Goal: Task Accomplishment & Management: Use online tool/utility

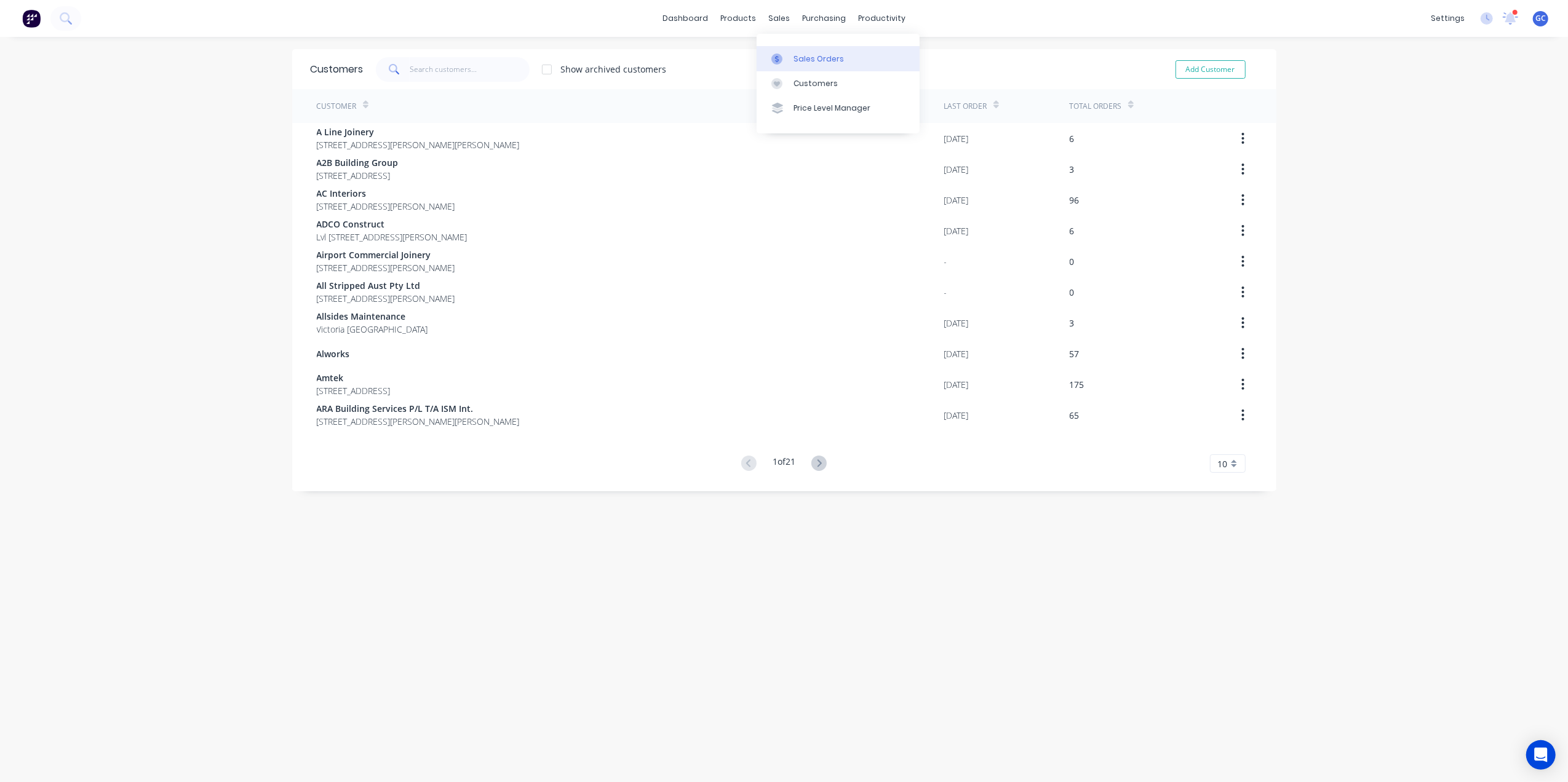
click at [823, 59] on div "Sales Orders" at bounding box center [818, 59] width 51 height 11
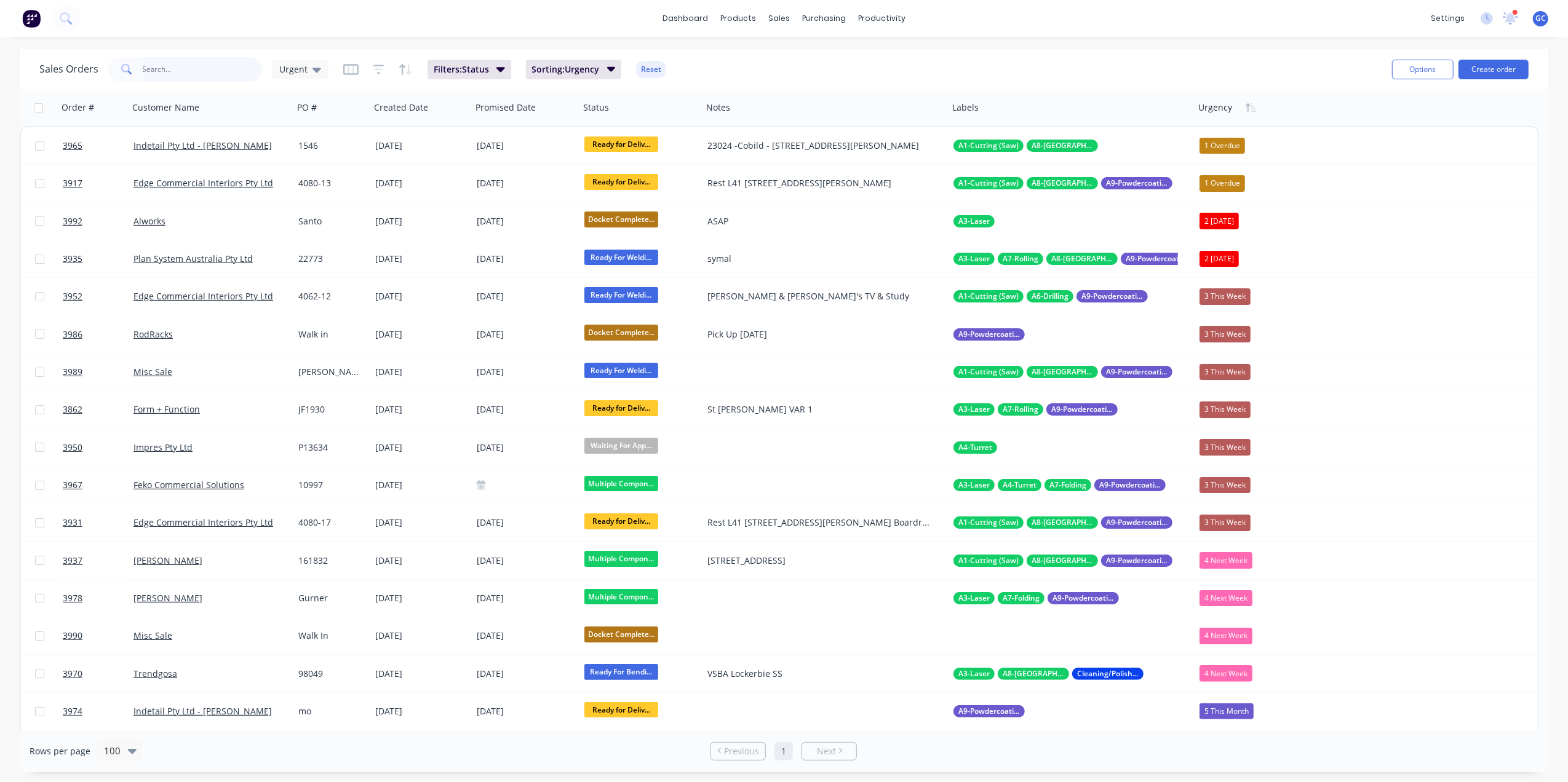
click at [193, 61] on input "text" at bounding box center [202, 69] width 120 height 24
click at [208, 60] on input "text" at bounding box center [202, 69] width 120 height 24
click at [864, 67] on link "Purchase Orders" at bounding box center [876, 58] width 163 height 24
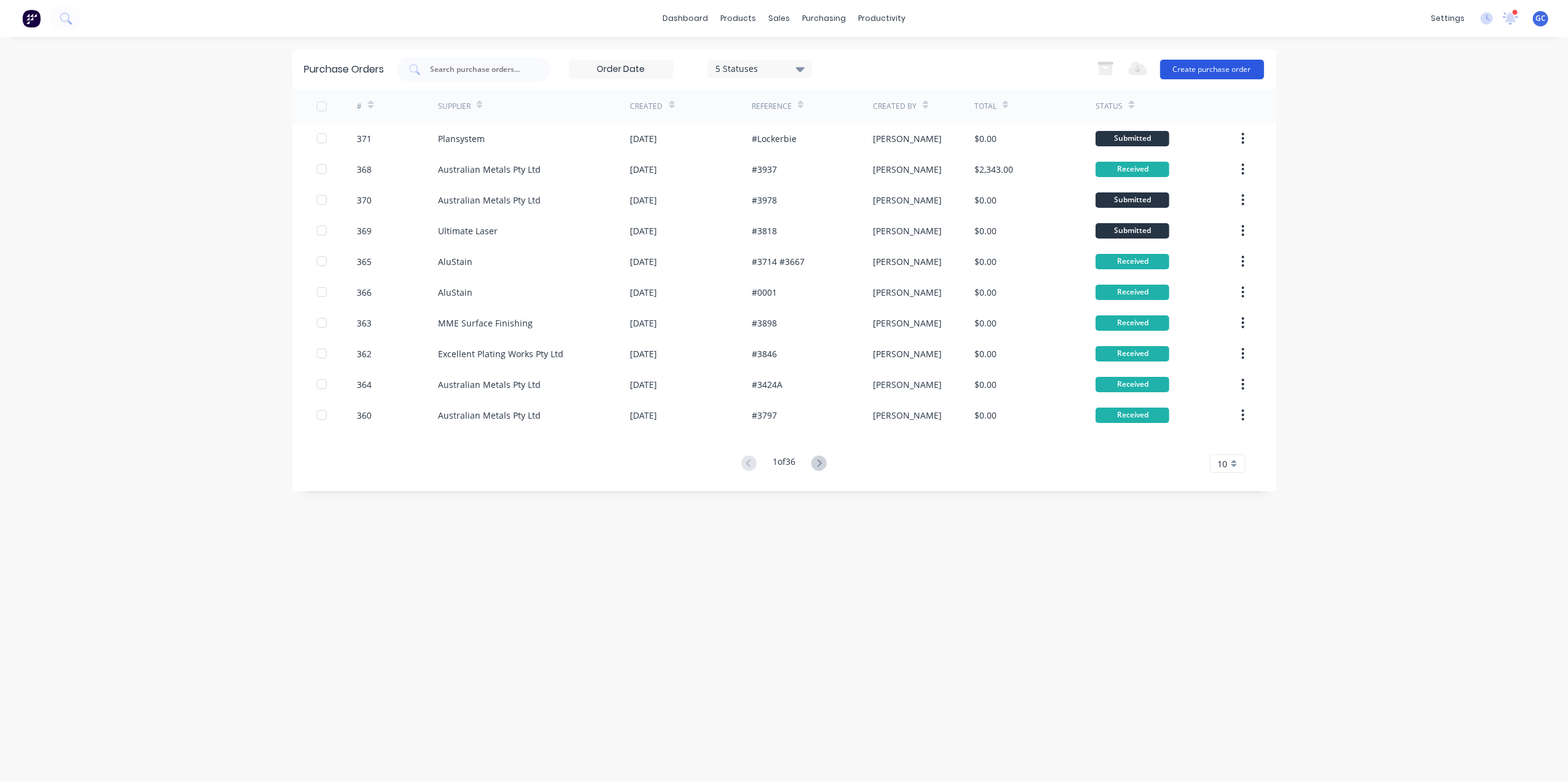
click at [1218, 76] on button "Create purchase order" at bounding box center [1212, 69] width 104 height 20
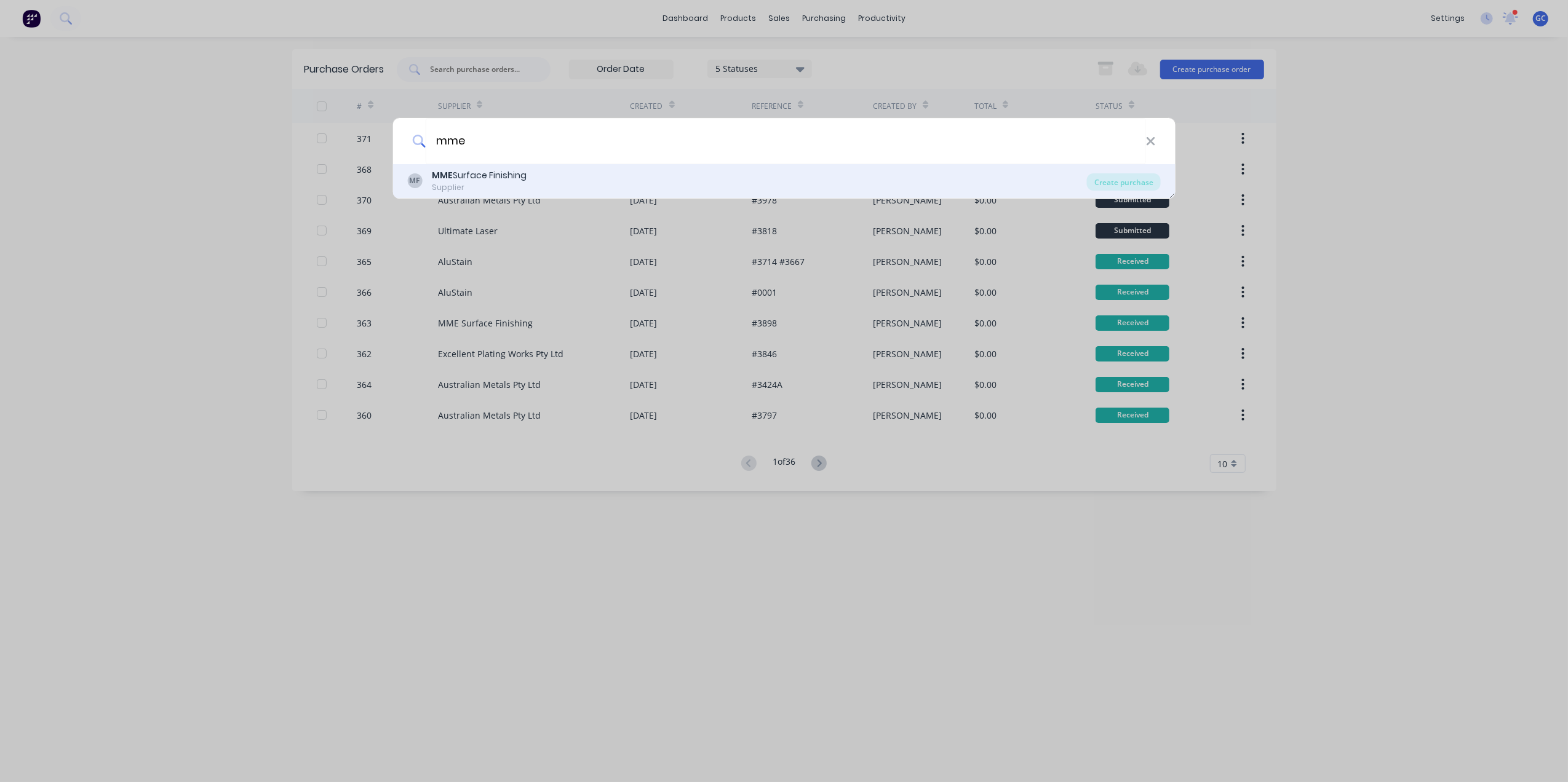
type input "mme"
click at [537, 171] on div "MF MME Surface Finishing Supplier" at bounding box center [747, 180] width 680 height 24
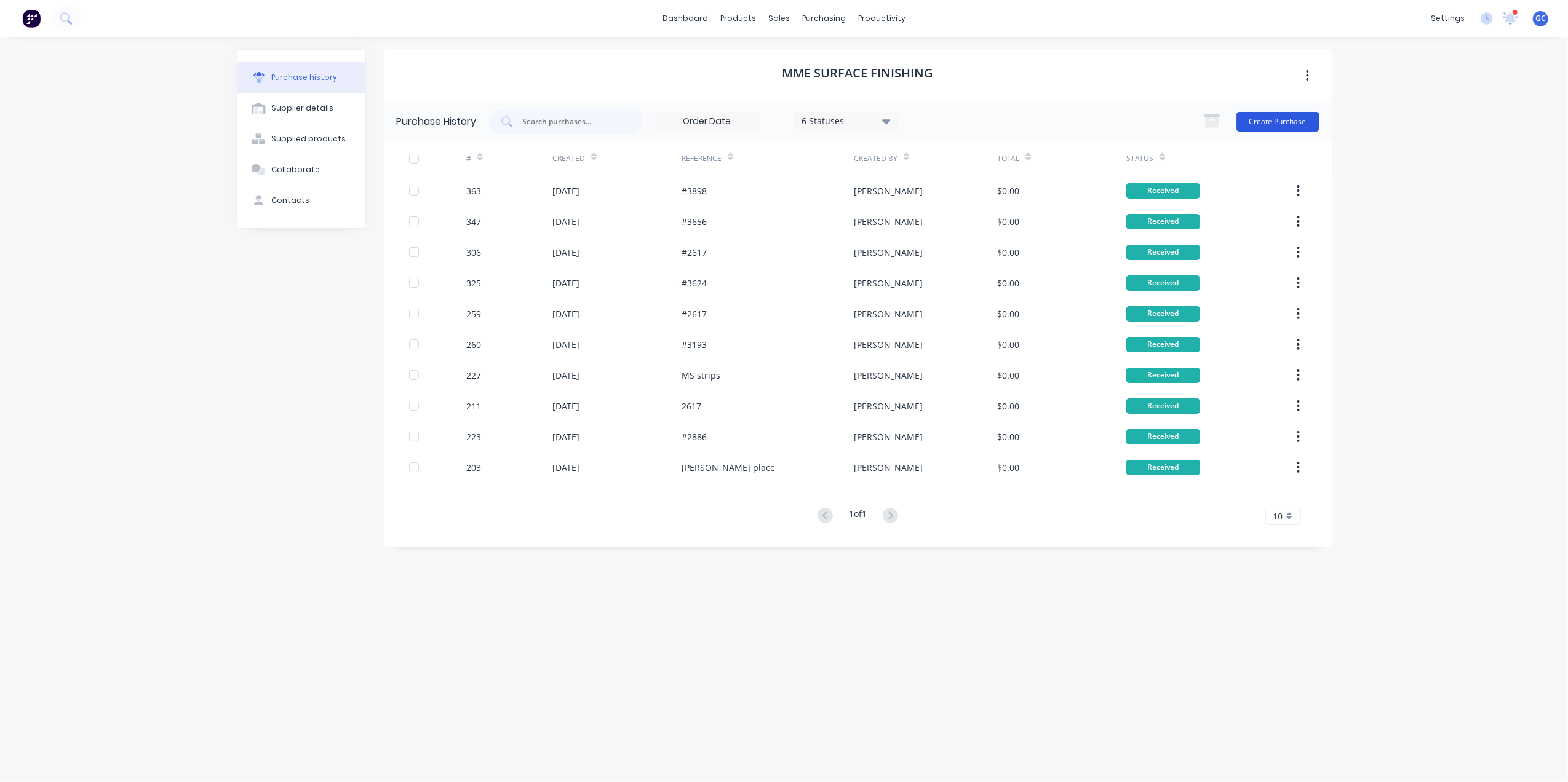
click at [1278, 112] on button "Create Purchase" at bounding box center [1278, 122] width 83 height 20
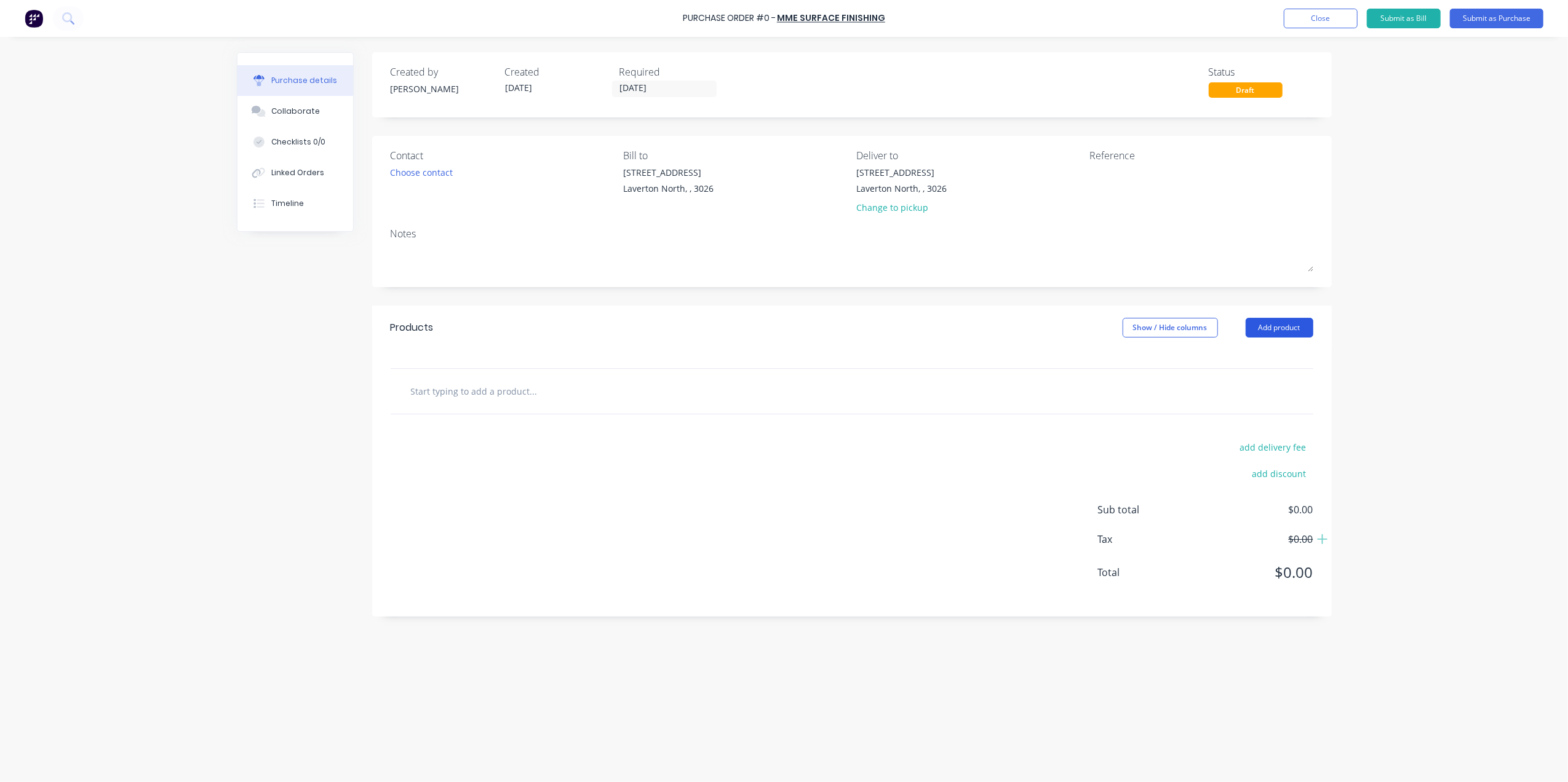
click at [1290, 322] on button "Add product" at bounding box center [1280, 328] width 68 height 20
click at [1247, 384] on div "Basic product" at bounding box center [1255, 384] width 95 height 18
click at [515, 414] on div at bounding box center [550, 411] width 102 height 18
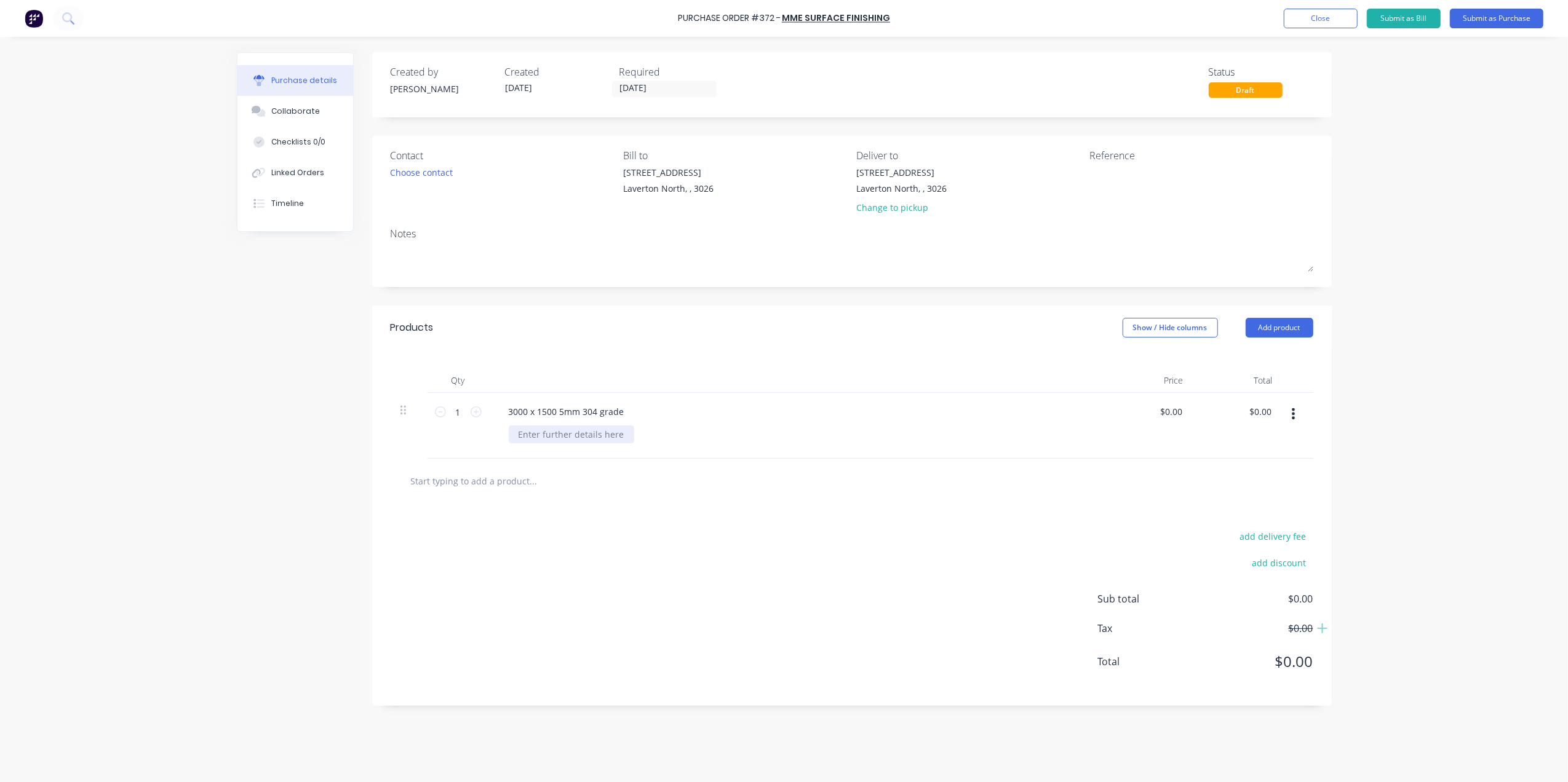
click at [581, 435] on div at bounding box center [572, 435] width 125 height 18
click at [581, 434] on div "Need Polish one Face No4 Finish PVC Coating applied 1 face" at bounding box center [642, 435] width 266 height 18
click at [646, 538] on div "add delivery fee add discount Sub total $0.00 Tax $0.00 Total $0.00" at bounding box center [852, 605] width 960 height 202
click at [441, 171] on div "Choose contact" at bounding box center [422, 172] width 63 height 13
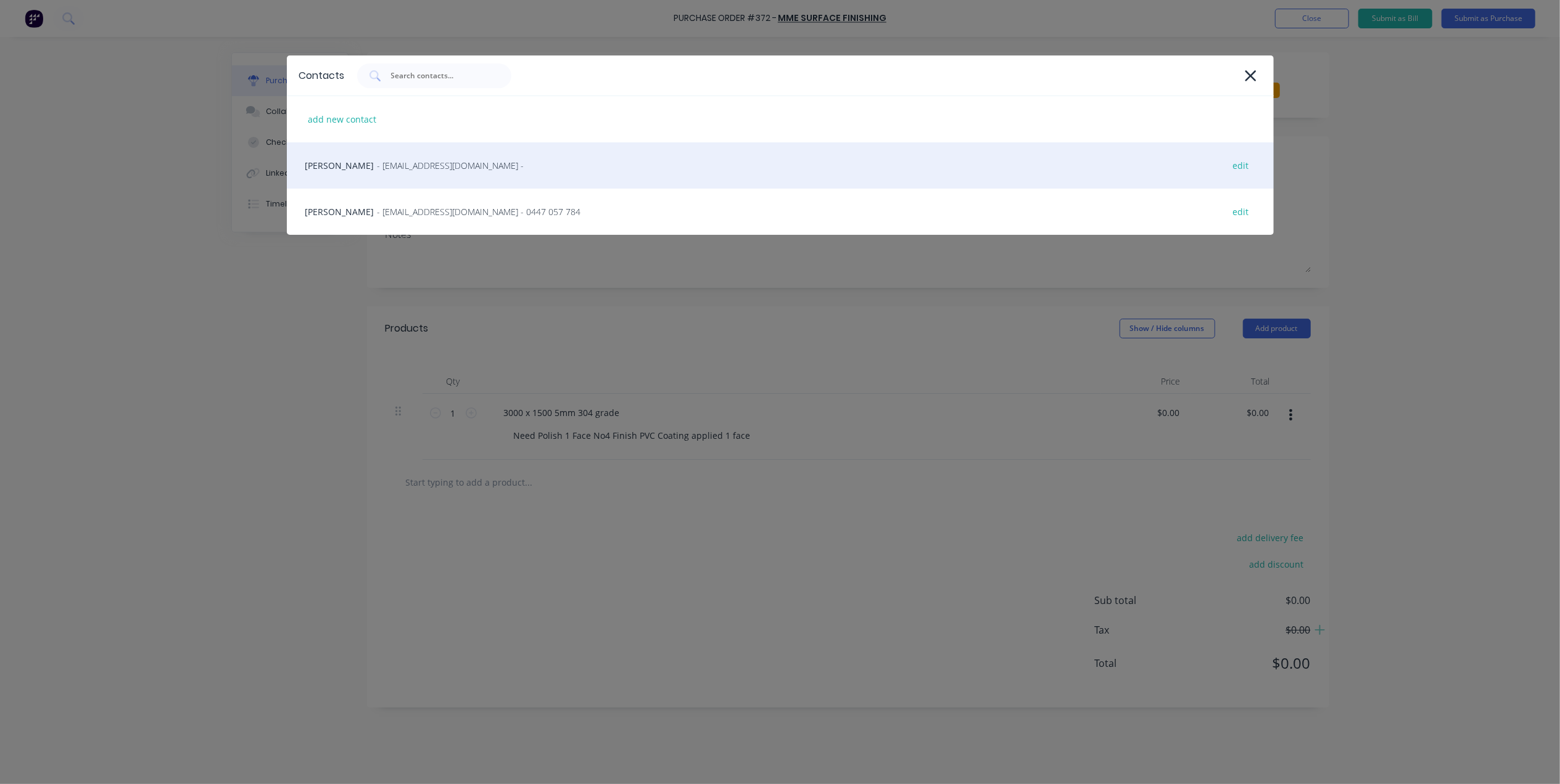
click at [423, 165] on span "- [EMAIL_ADDRESS][DOMAIN_NAME] -" at bounding box center [451, 166] width 147 height 13
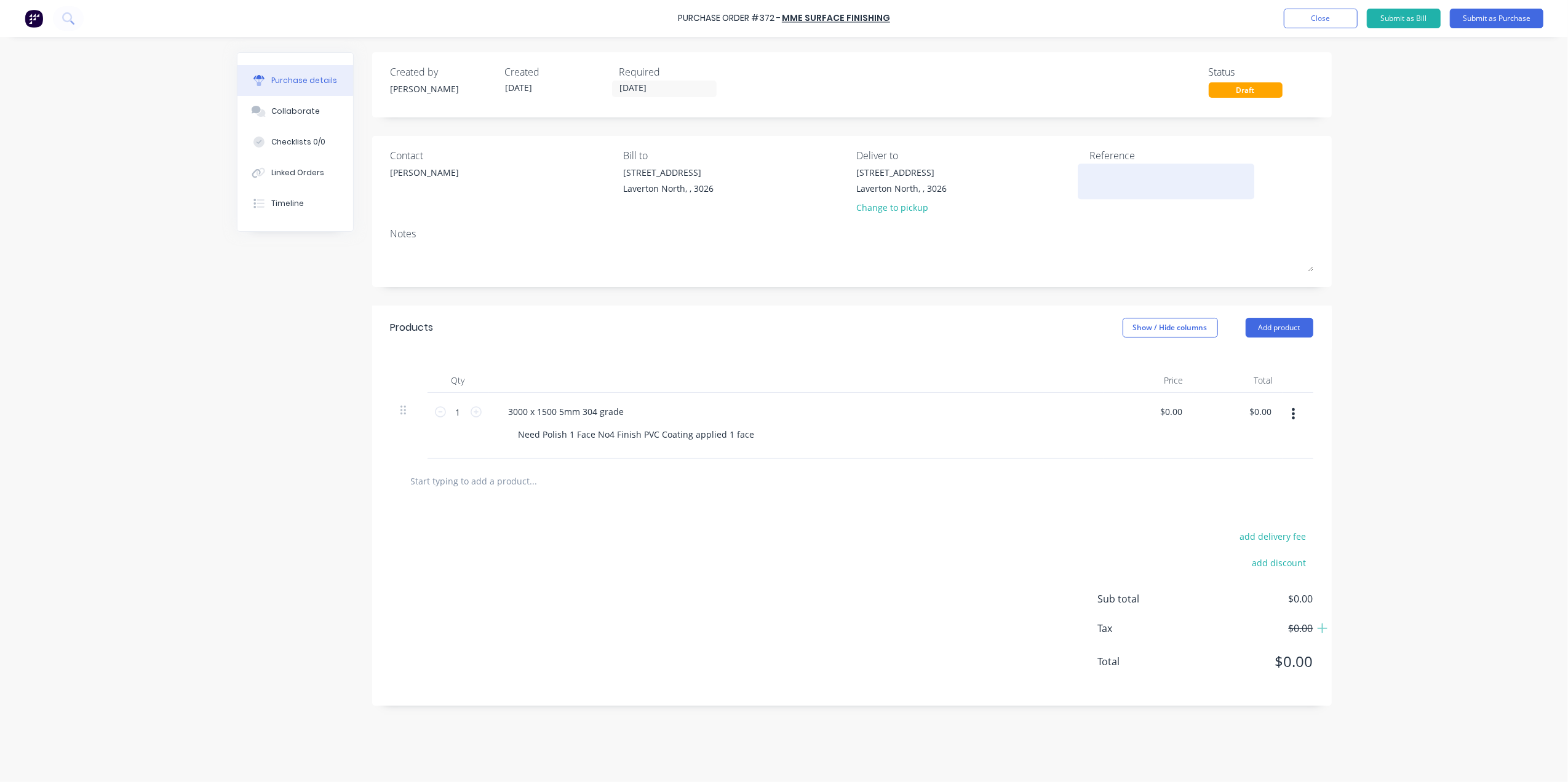
click at [1113, 170] on textarea at bounding box center [1167, 179] width 154 height 28
type textarea "#"
type textarea "x"
type textarea "#"
click at [1117, 168] on textarea "#" at bounding box center [1167, 179] width 154 height 28
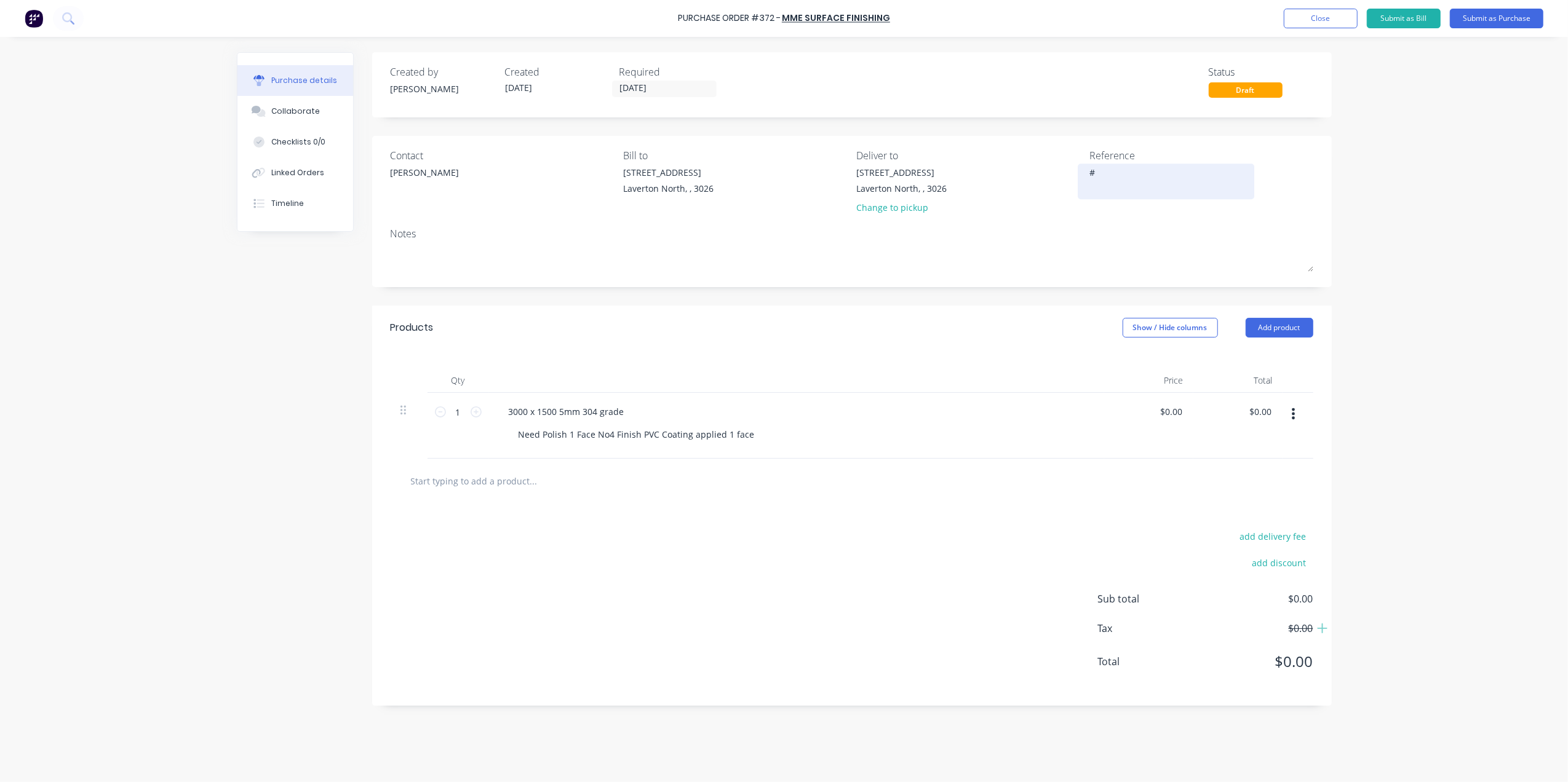
type textarea "x"
type textarea "#3"
type textarea "x"
type textarea "#37"
type textarea "x"
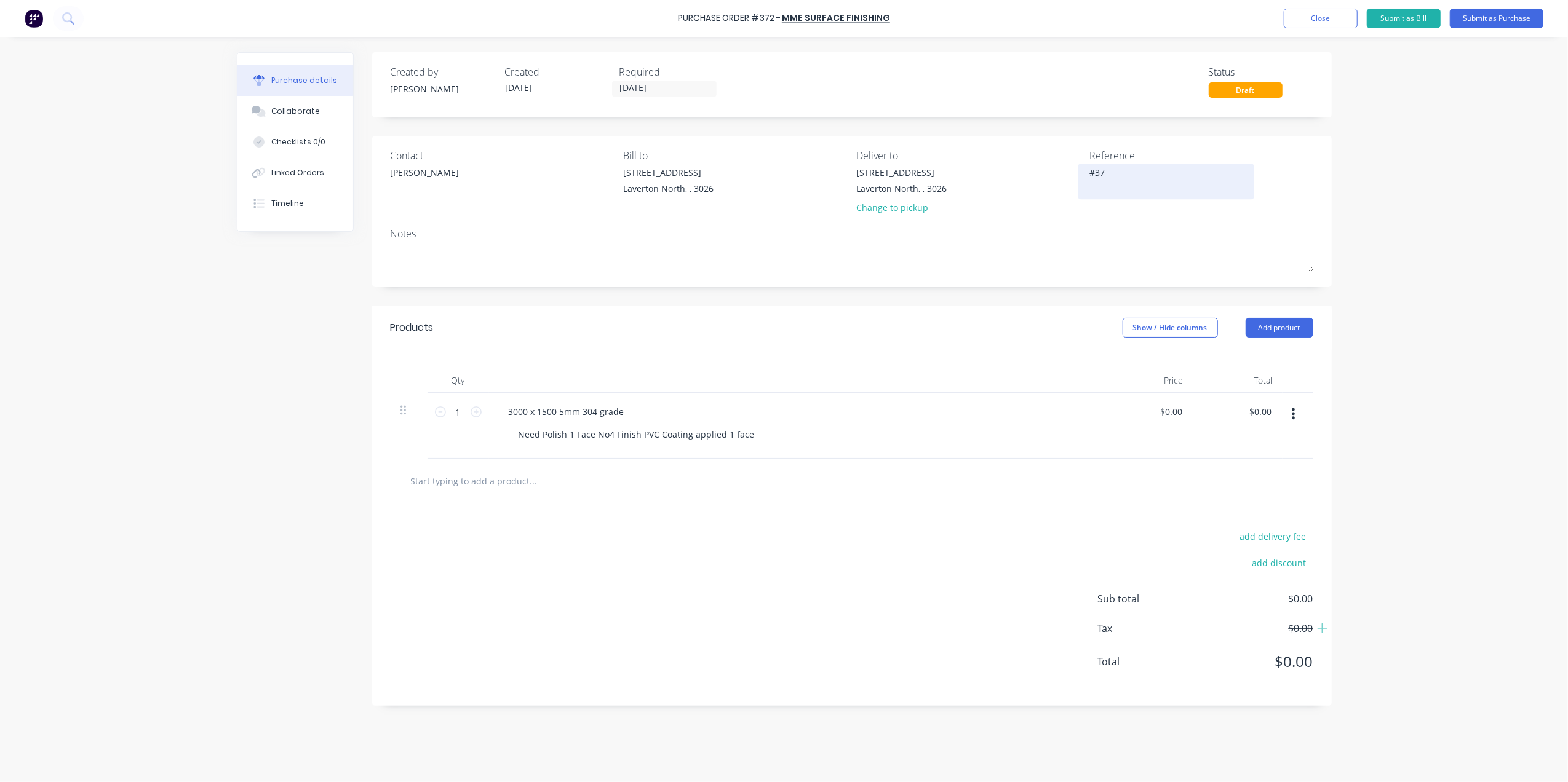
type textarea "#378"
type textarea "x"
type textarea "#3781"
type textarea "x"
type textarea "#3781"
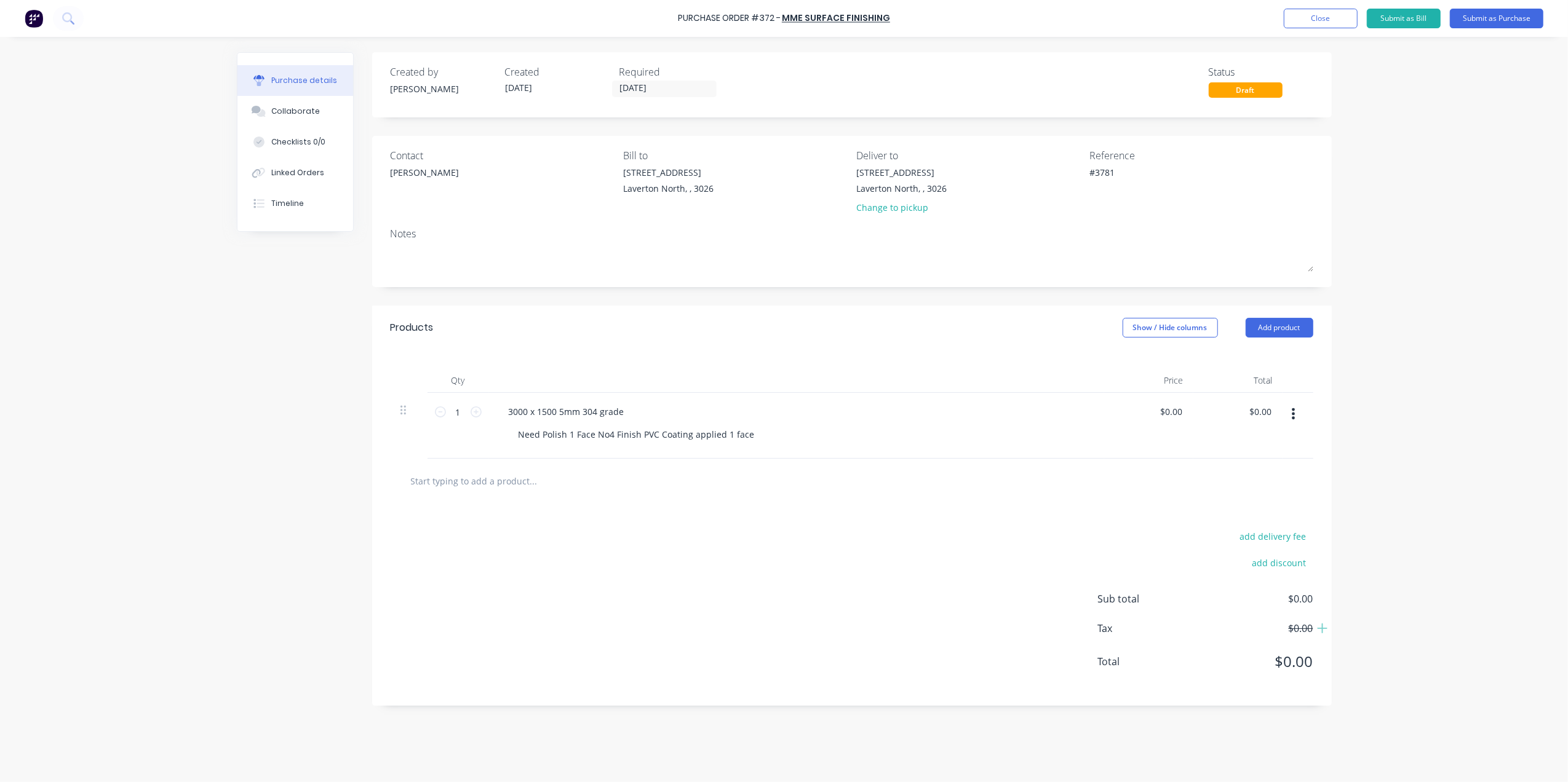
click at [1017, 365] on div "Qty Price Total 1 1 3000 x 1500 5mm 304 grade Need Polish 1 Face No4 Finish PVC…" at bounding box center [852, 404] width 960 height 109
drag, startPoint x: 489, startPoint y: 428, endPoint x: 480, endPoint y: 420, distance: 12.0
click at [485, 426] on div "1 1 3000 x 1500 5mm 304 grade Need Polish 1 Face No4 Finish PVC Coating applied…" at bounding box center [852, 426] width 923 height 66
click at [480, 420] on div "1 1" at bounding box center [458, 426] width 61 height 66
click at [480, 413] on icon at bounding box center [476, 411] width 11 height 11
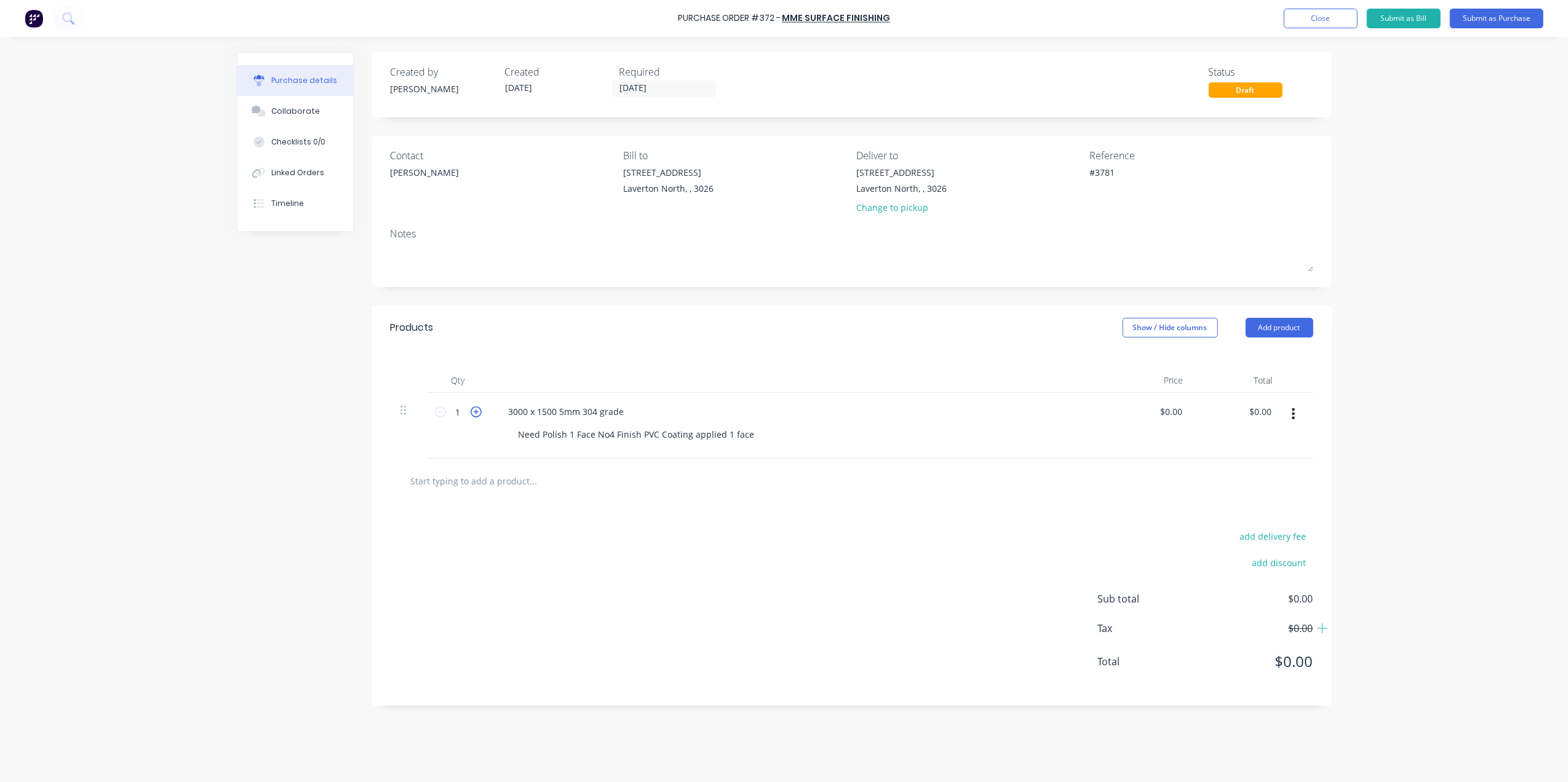
type textarea "x"
type input "2"
click at [480, 413] on icon at bounding box center [476, 411] width 11 height 11
type textarea "x"
type input "3"
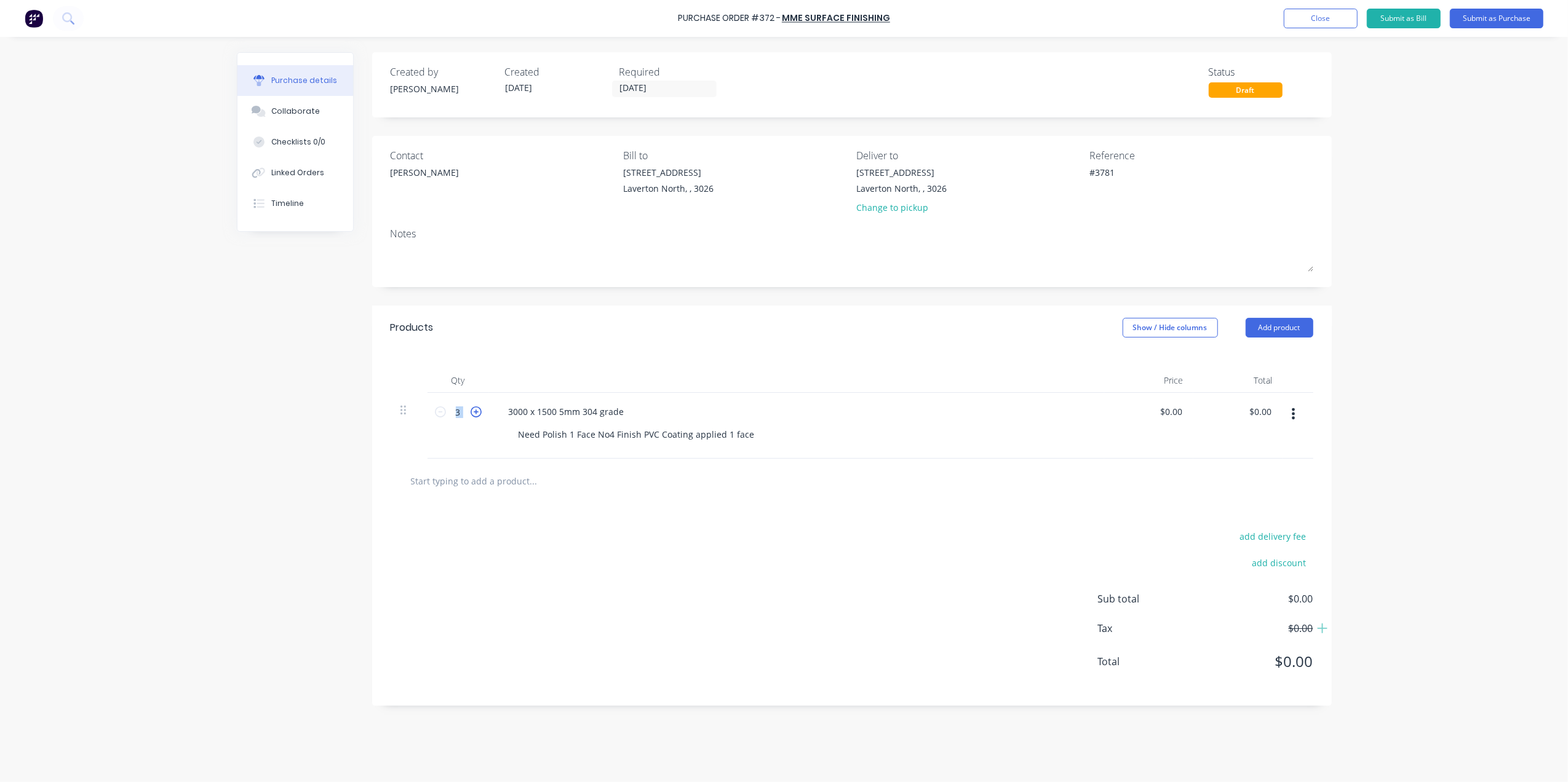
click at [480, 413] on icon at bounding box center [476, 411] width 11 height 11
type textarea "x"
type input "4"
click at [480, 413] on icon at bounding box center [476, 411] width 11 height 11
type textarea "x"
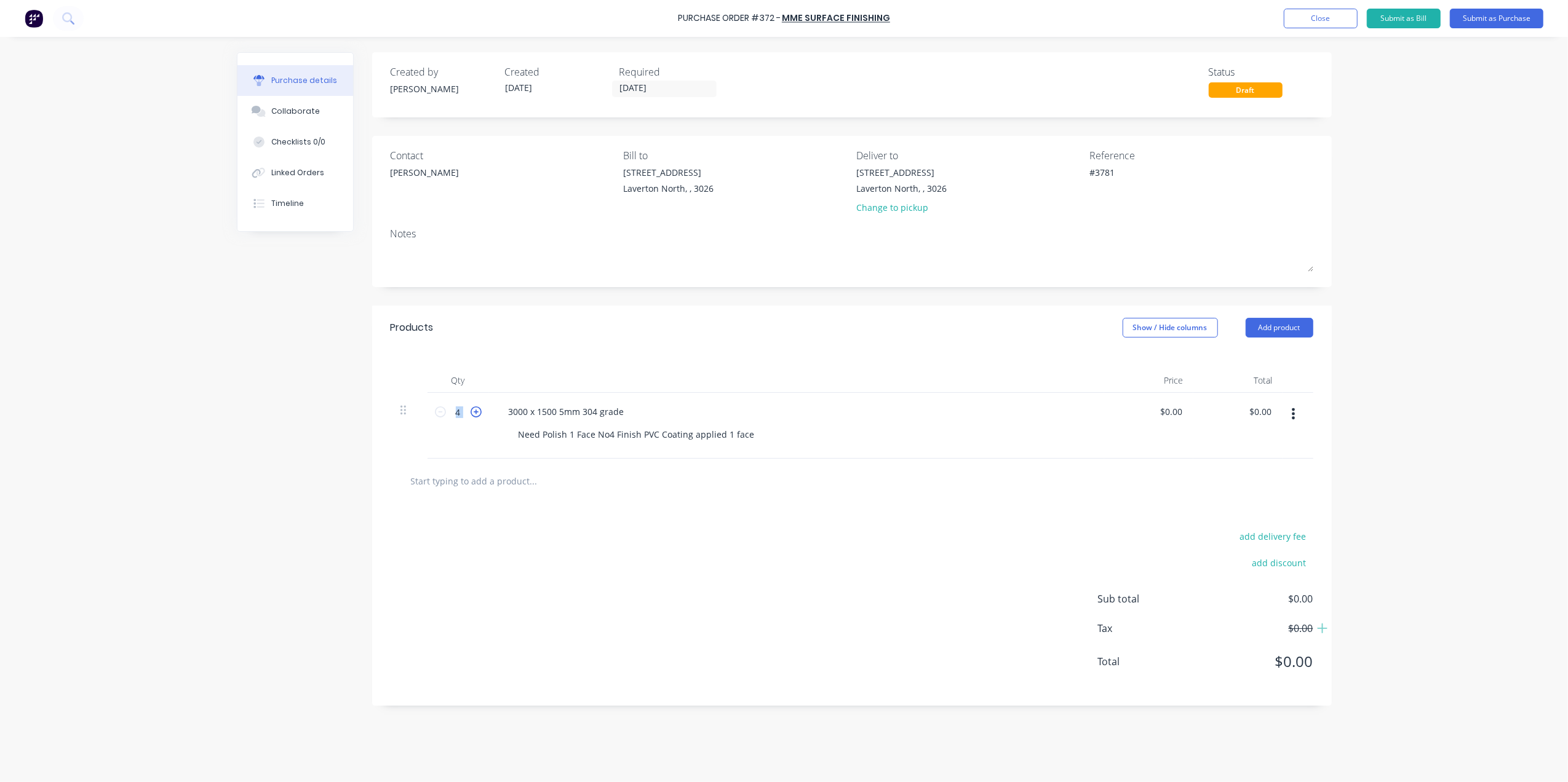
type input "5"
click at [699, 564] on div "add delivery fee add discount Sub total $0.00 Tax $0.00 Total $0.00" at bounding box center [852, 605] width 960 height 202
click at [640, 87] on input "[DATE]" at bounding box center [664, 89] width 103 height 15
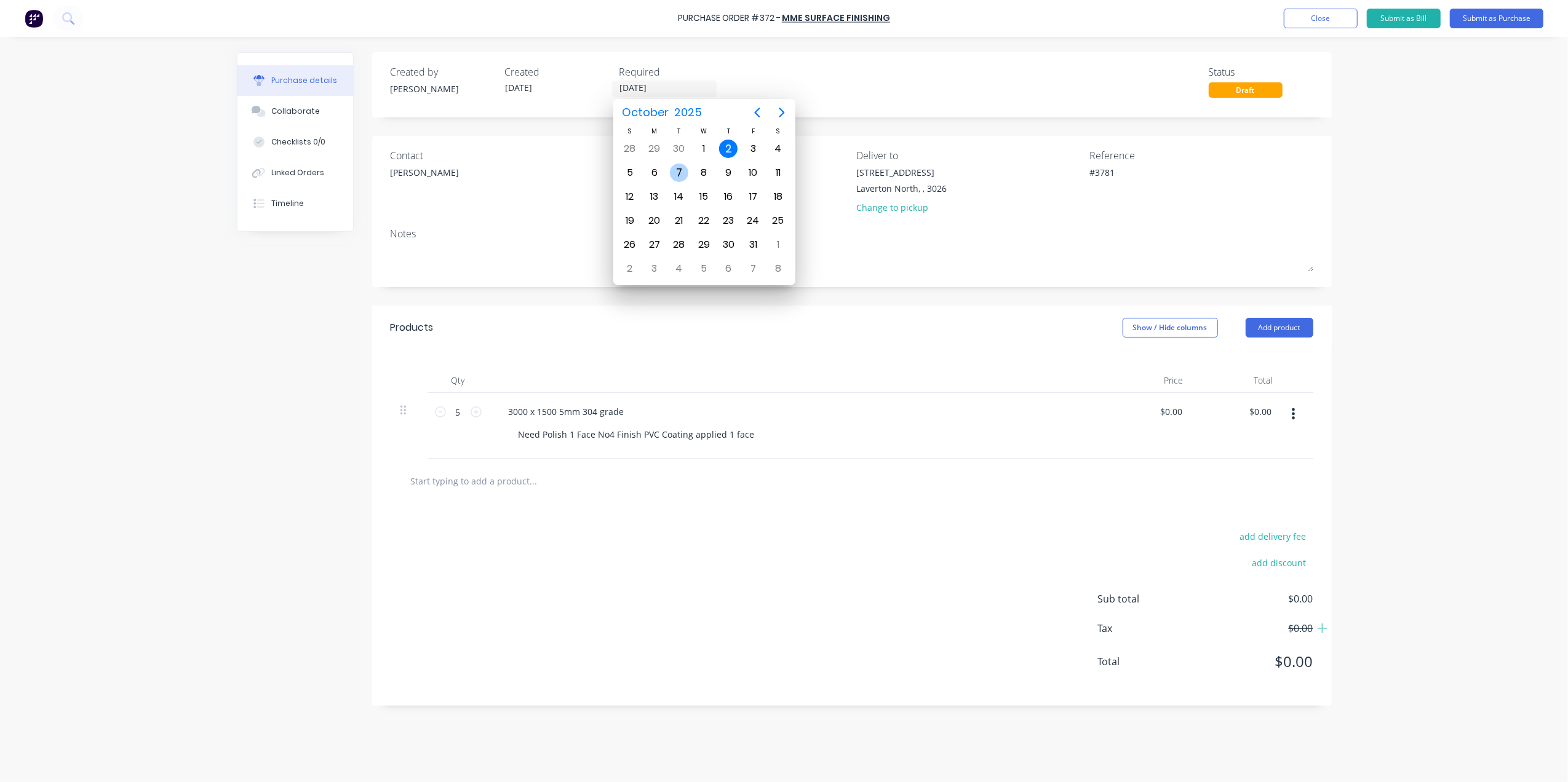
click at [677, 176] on div "7" at bounding box center [679, 173] width 19 height 19
type textarea "x"
type input "[DATE]"
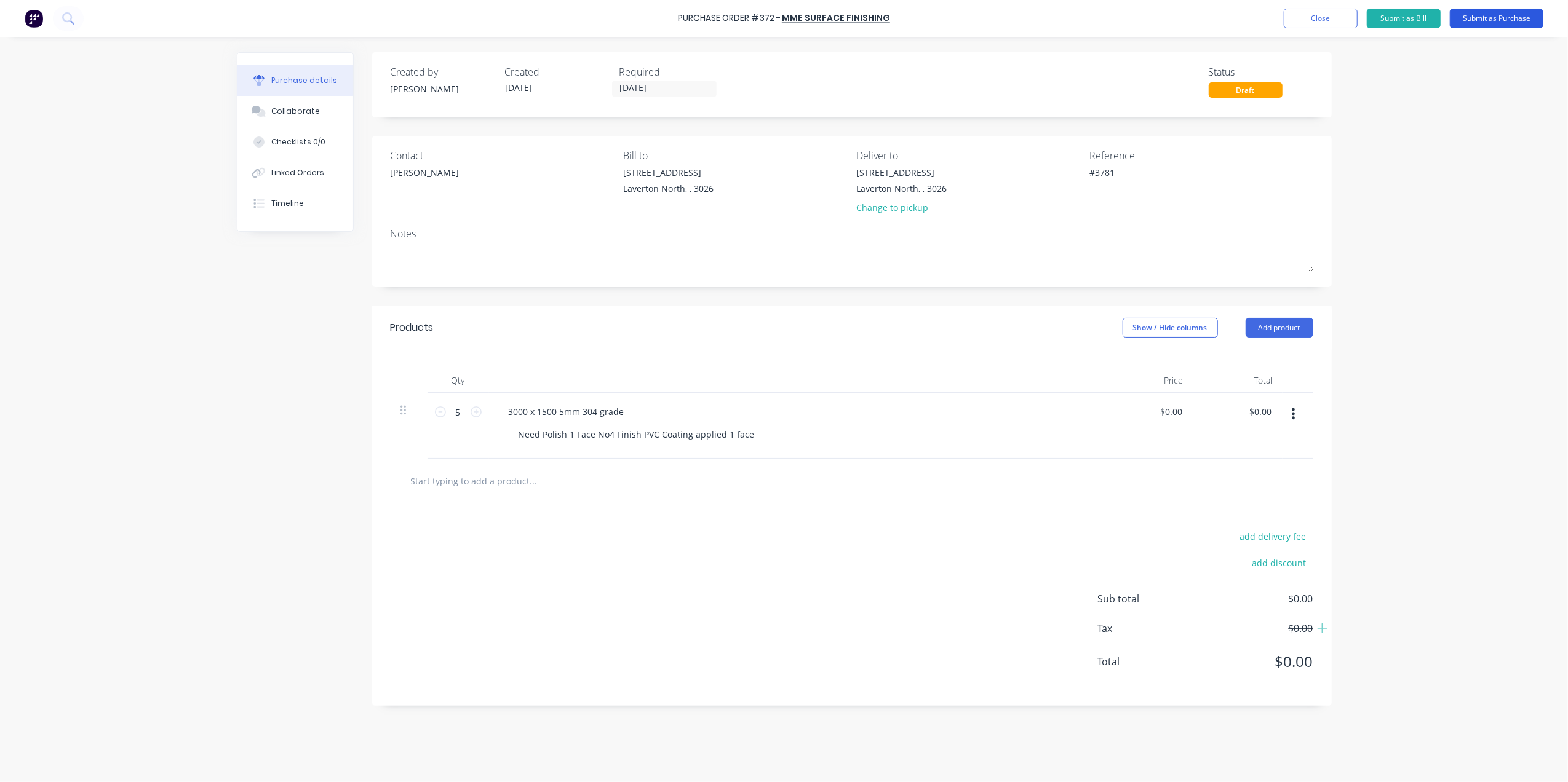
click at [1494, 13] on button "Submit as Purchase" at bounding box center [1497, 18] width 93 height 20
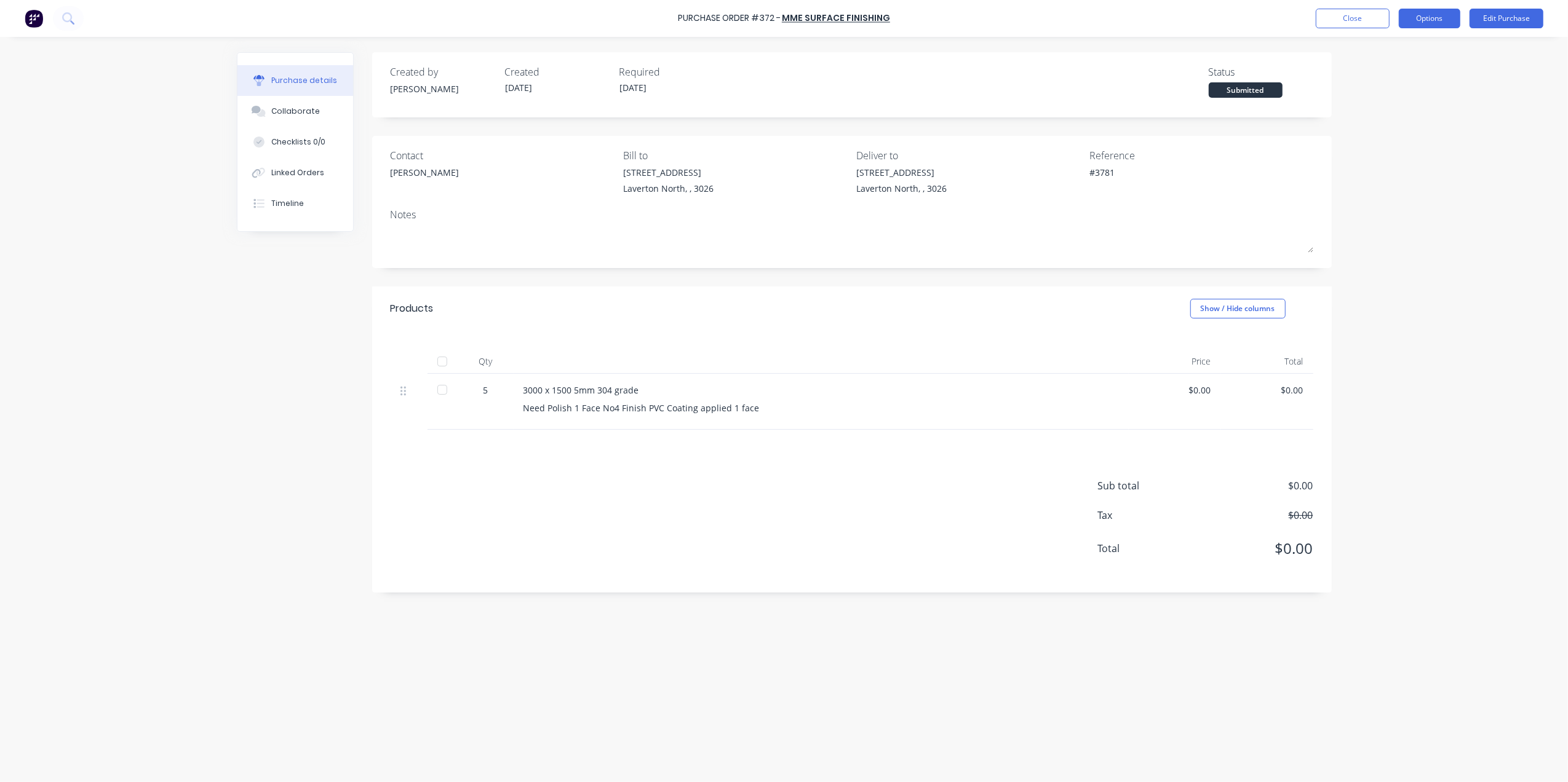
click at [1425, 8] on button "Options" at bounding box center [1430, 18] width 61 height 20
click at [1425, 47] on div "Print / Email" at bounding box center [1402, 50] width 95 height 18
click at [1403, 93] on div "Without pricing" at bounding box center [1402, 99] width 95 height 18
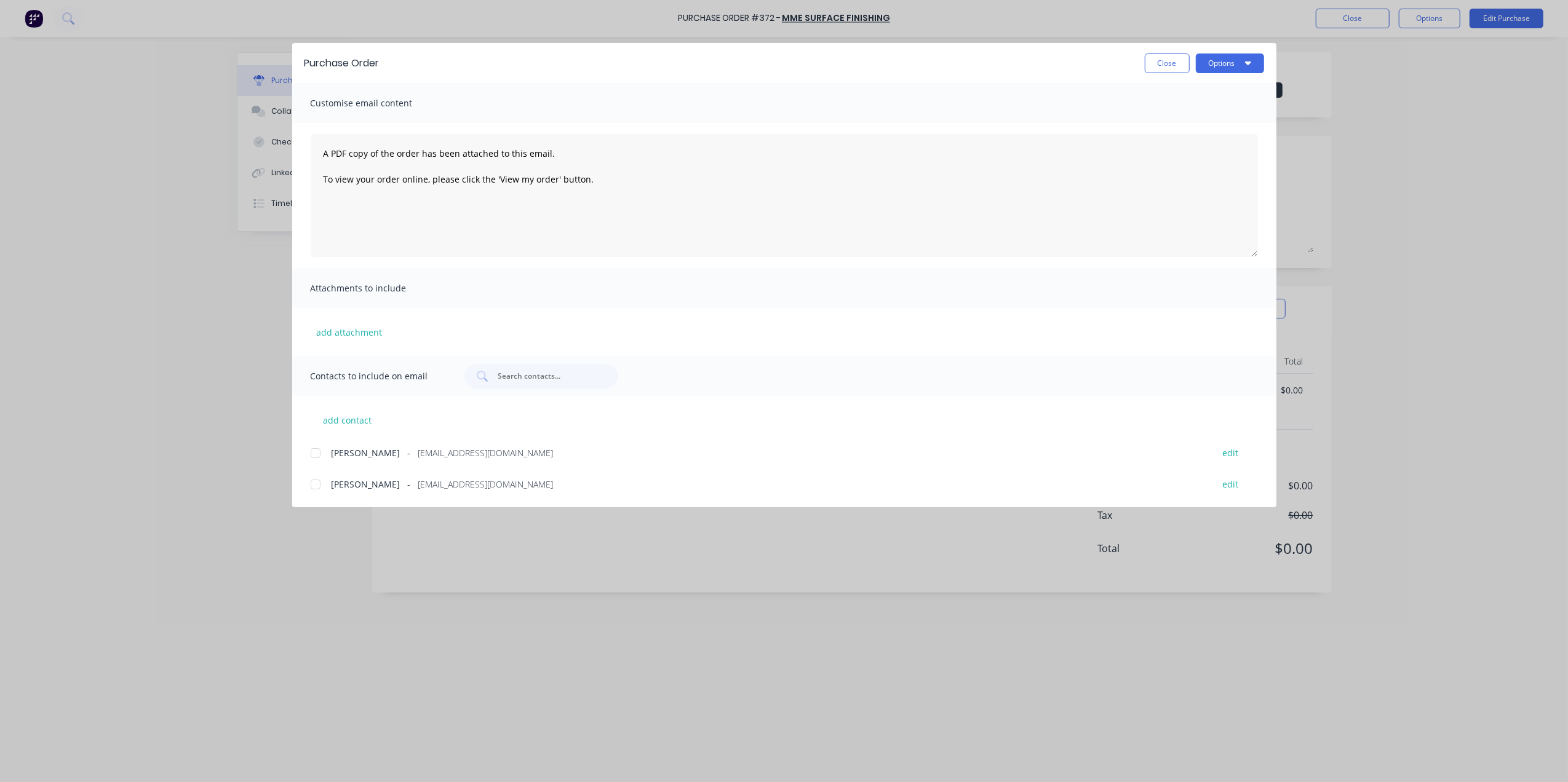
click at [327, 454] on div "[PERSON_NAME] - [EMAIL_ADDRESS][DOMAIN_NAME] edit" at bounding box center [793, 452] width 966 height 17
click at [1228, 61] on button "Options" at bounding box center [1230, 63] width 69 height 20
click at [1186, 140] on div "Email" at bounding box center [1206, 143] width 95 height 18
click at [1169, 54] on button "Close" at bounding box center [1167, 63] width 45 height 20
type textarea "x"
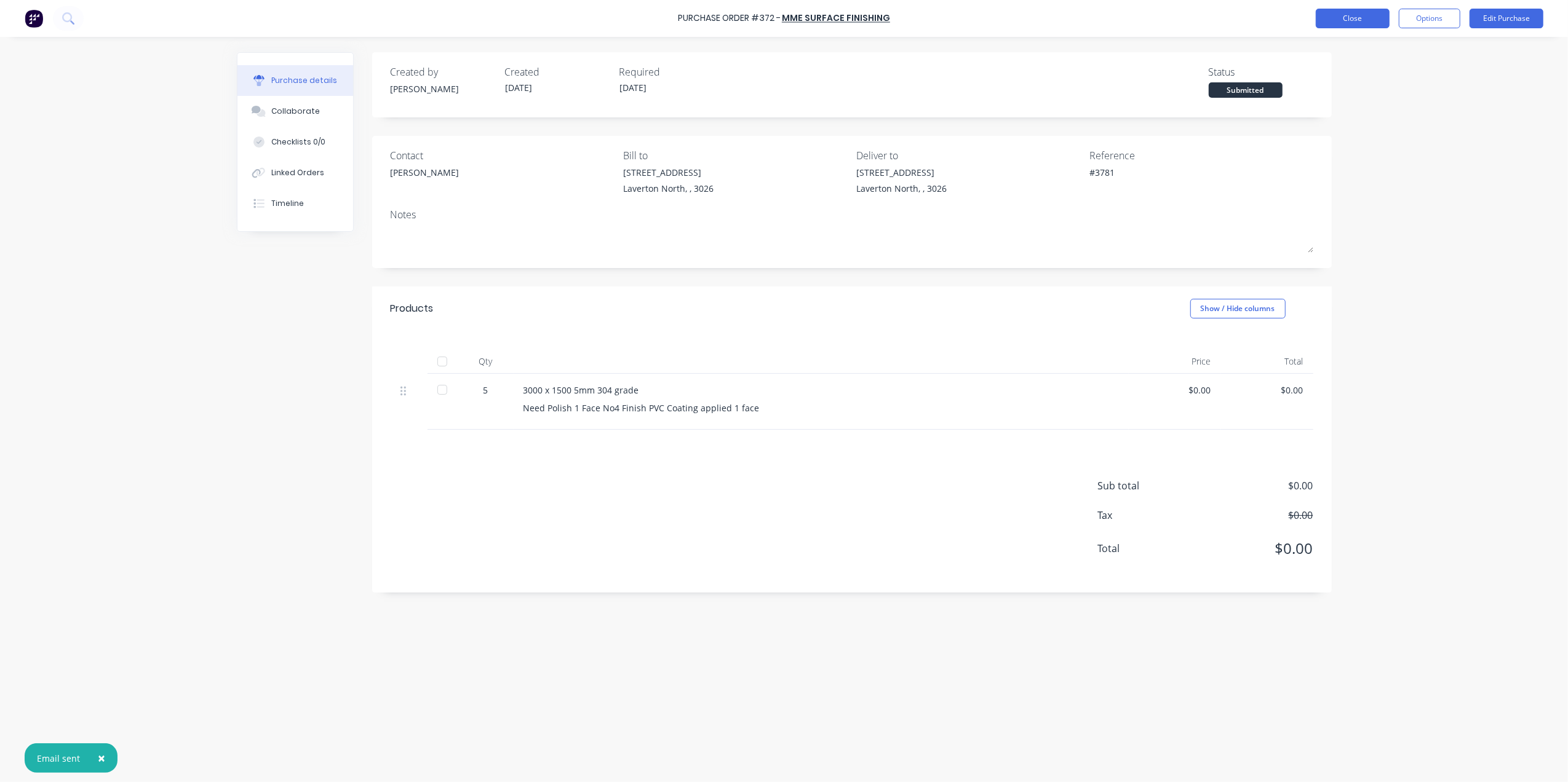
click at [1357, 26] on button "Close" at bounding box center [1352, 18] width 74 height 20
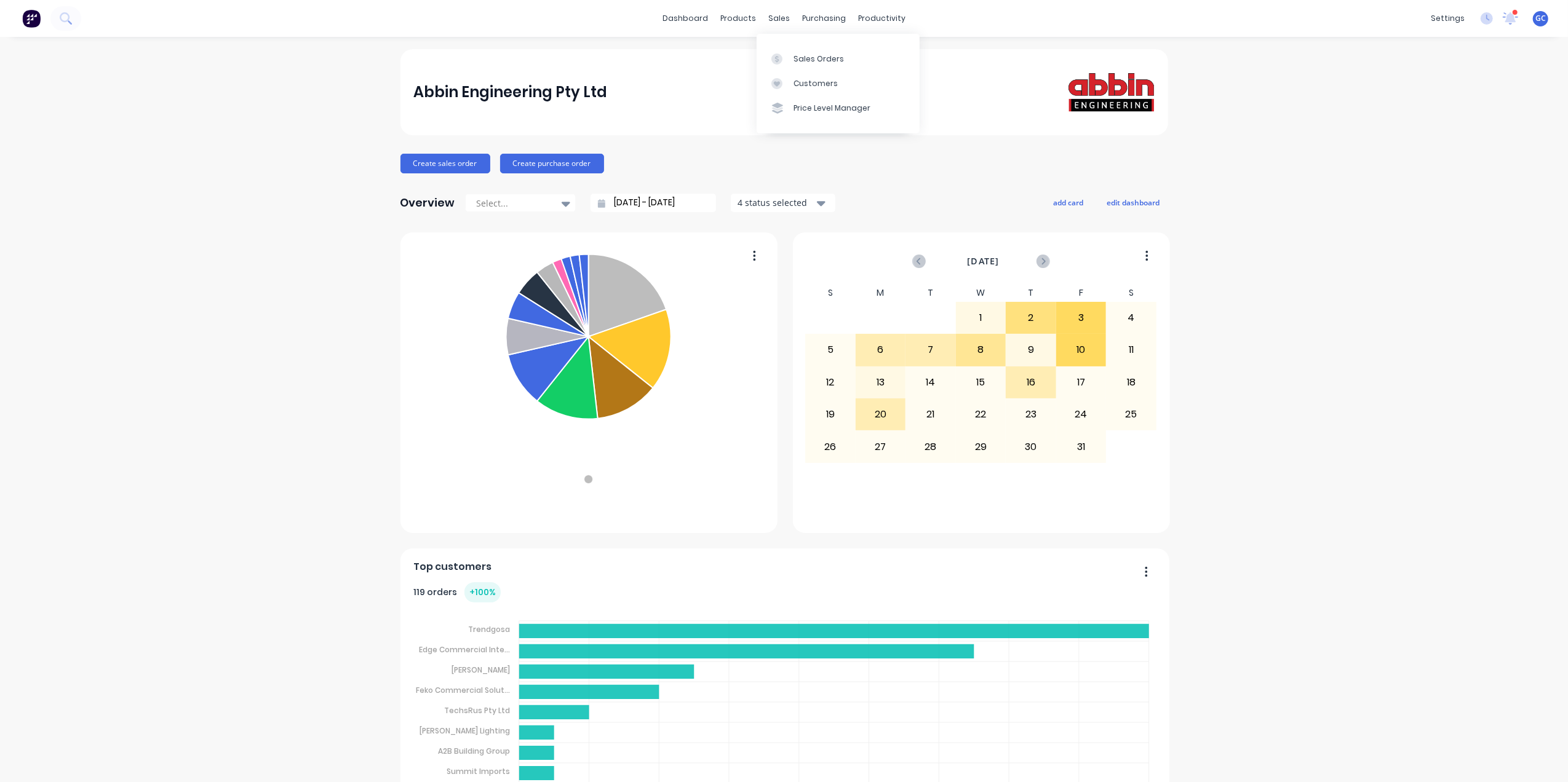
click at [798, 42] on div "Sales Orders Customers Price Level Manager" at bounding box center [838, 83] width 163 height 99
click at [815, 52] on link "Sales Orders" at bounding box center [838, 58] width 163 height 24
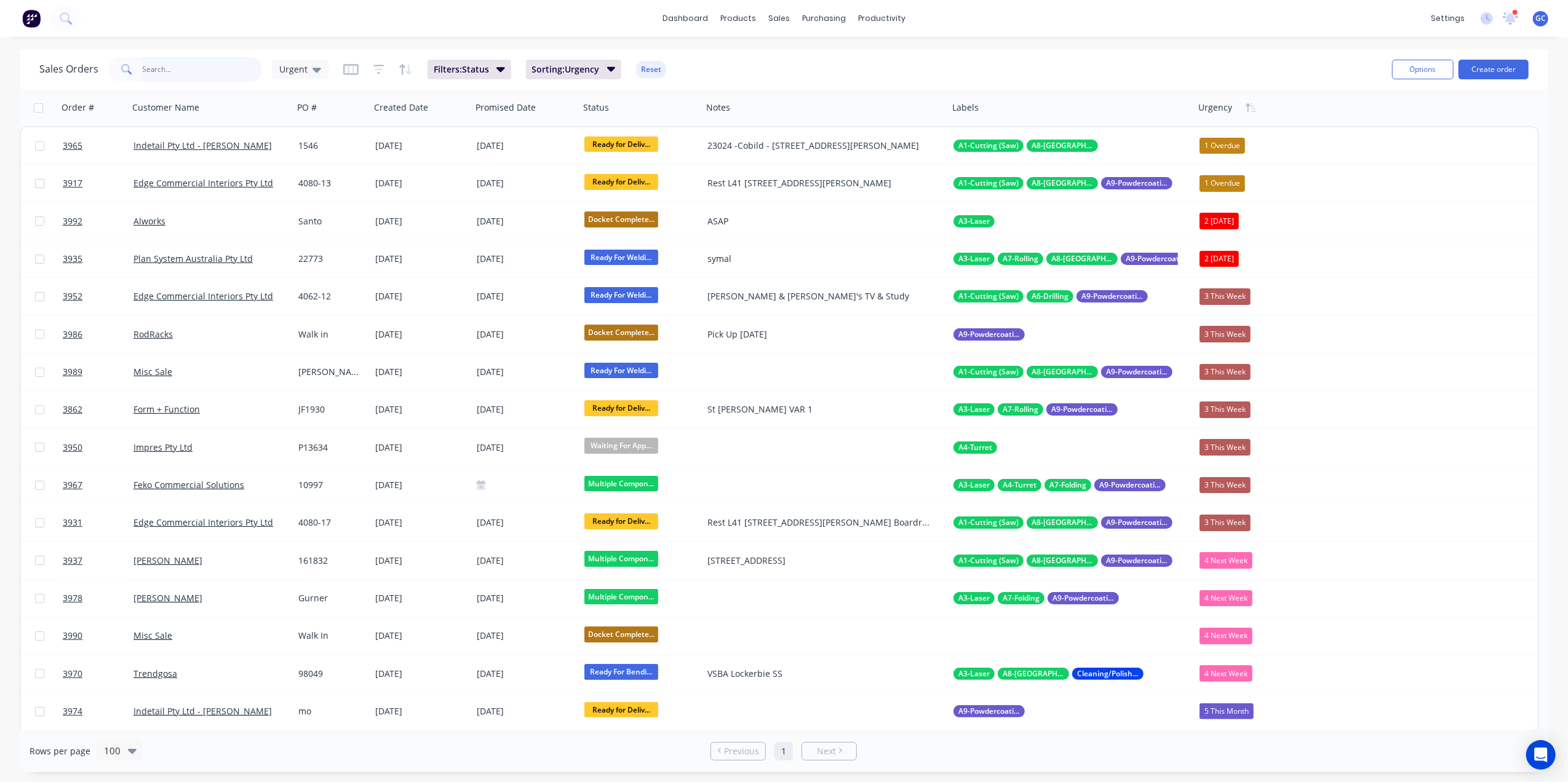
click at [196, 72] on input "text" at bounding box center [202, 69] width 120 height 24
type input "f"
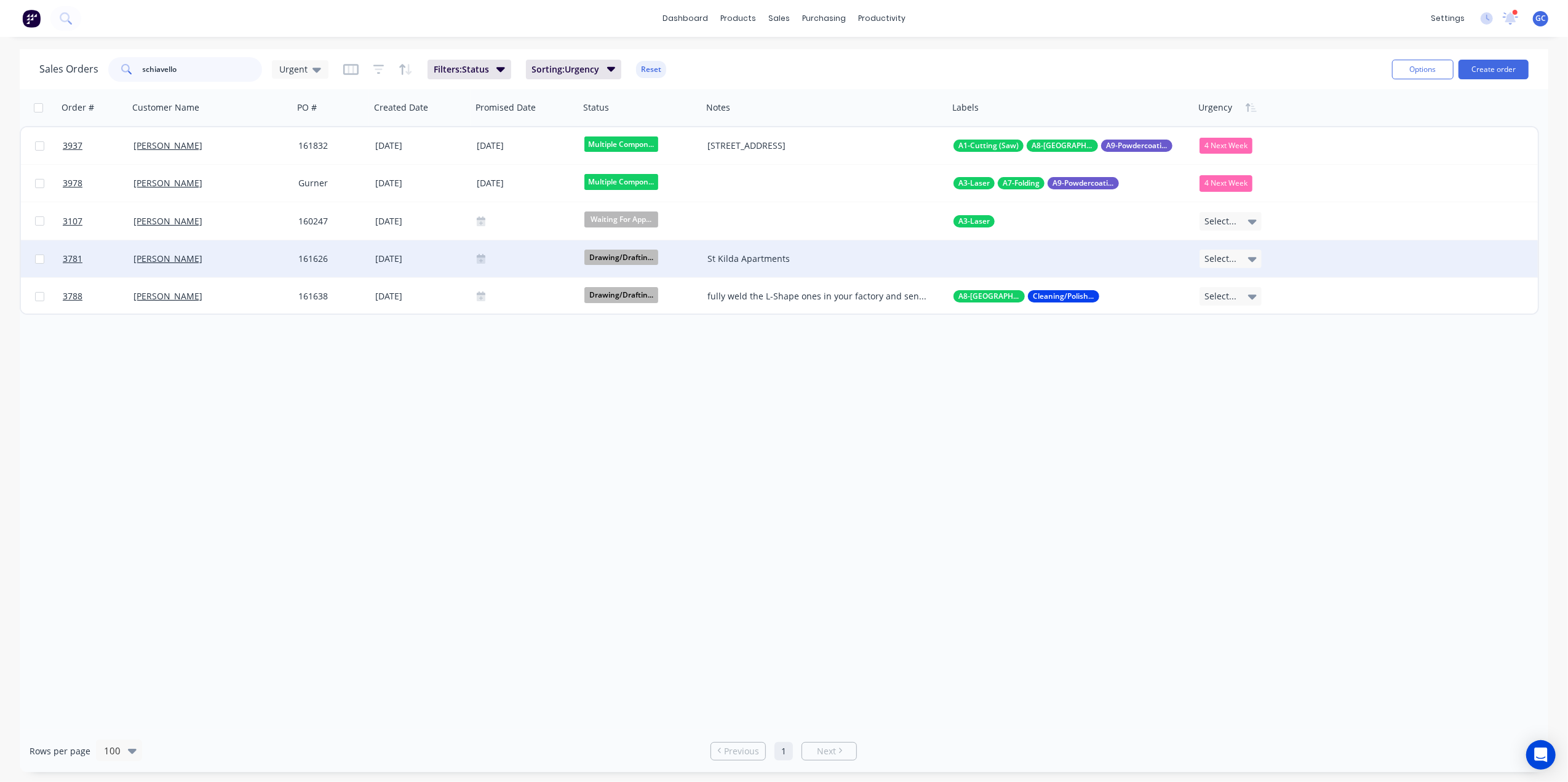
type input "schiavello"
click at [262, 257] on div "[PERSON_NAME]" at bounding box center [207, 259] width 147 height 12
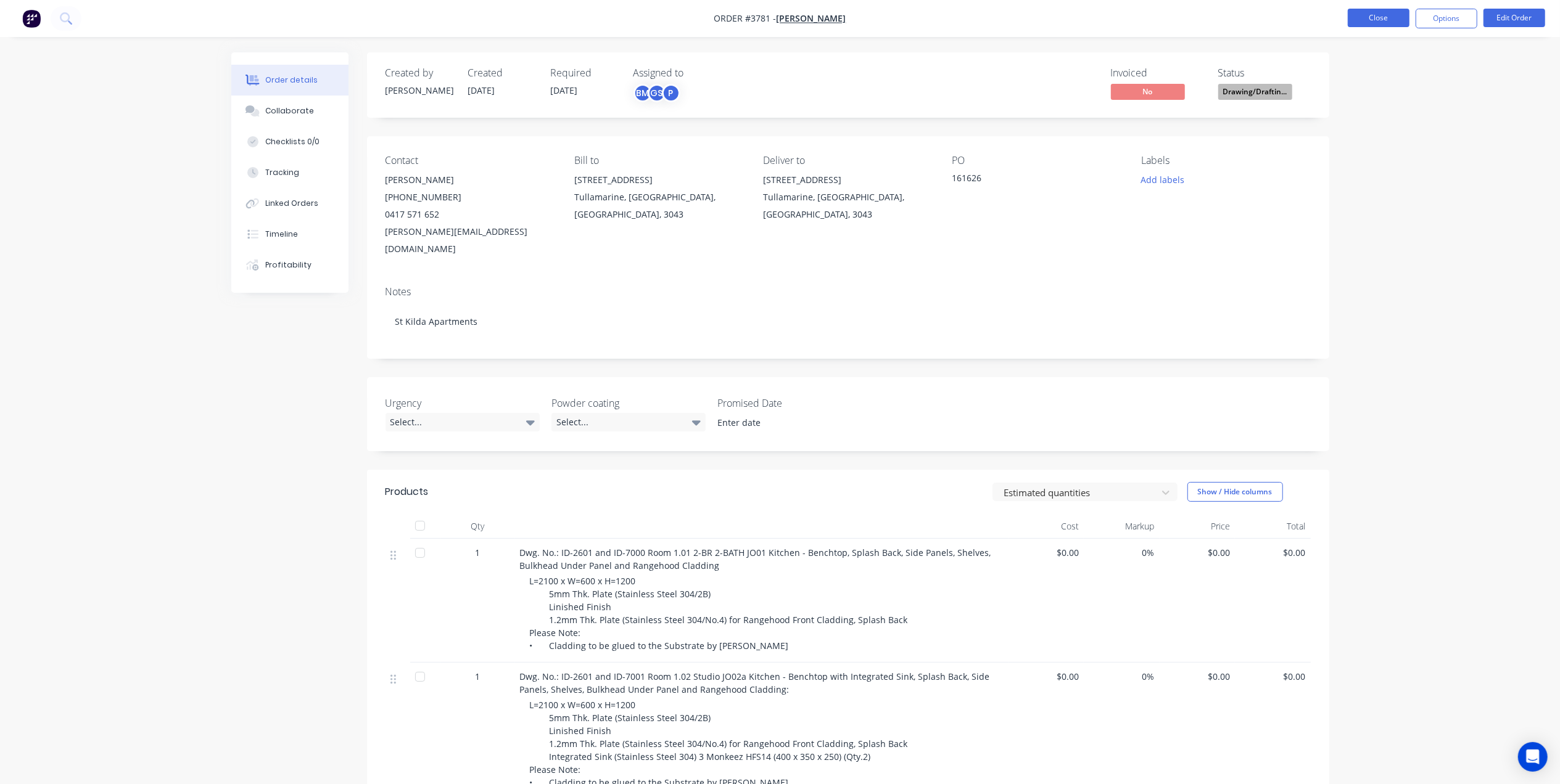
click at [1394, 13] on button "Close" at bounding box center [1378, 17] width 62 height 19
